Goal: Information Seeking & Learning: Learn about a topic

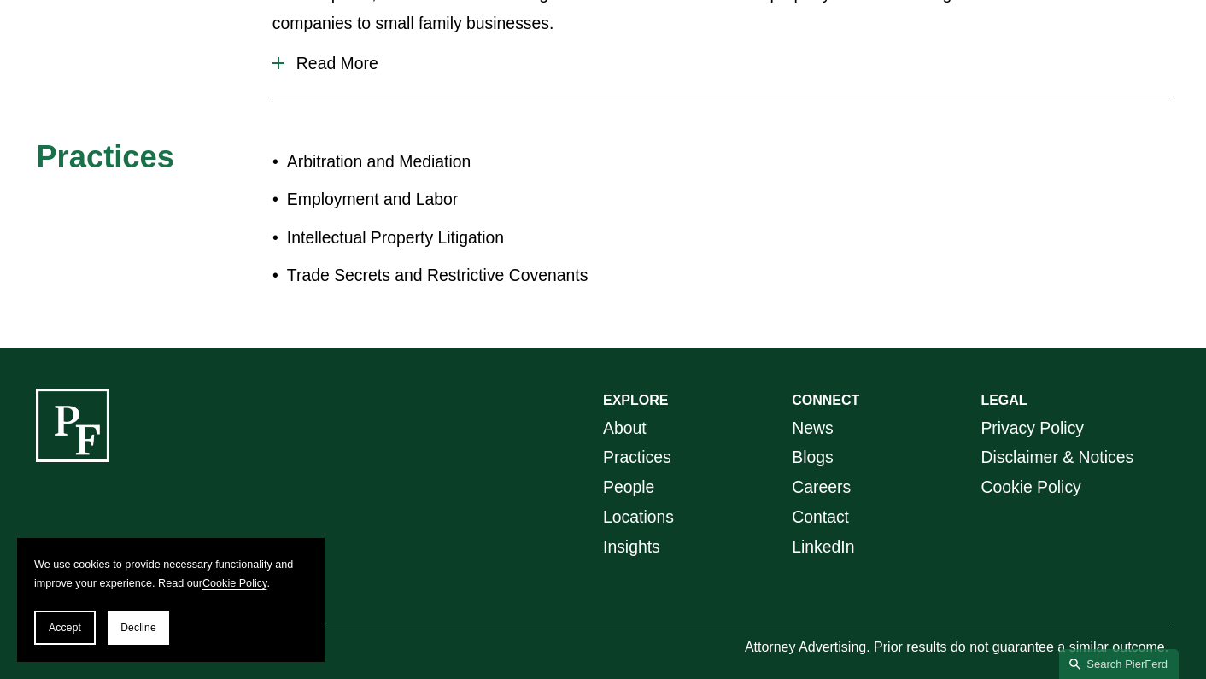
scroll to position [800, 0]
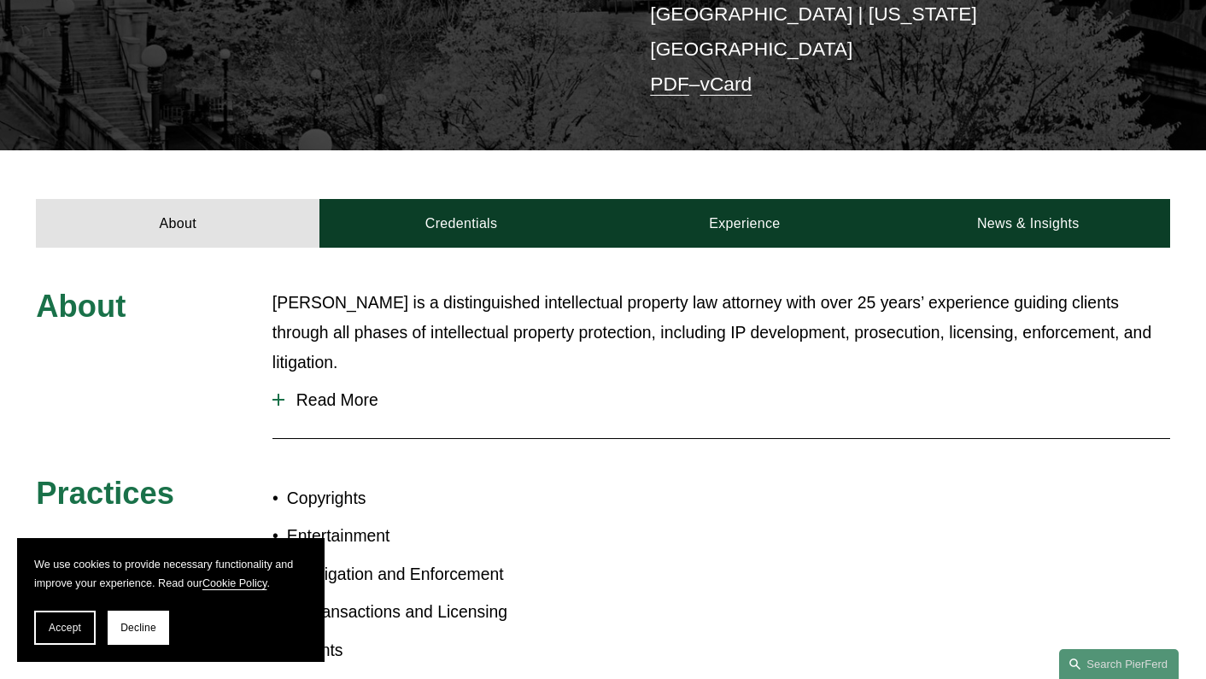
scroll to position [171, 0]
